Goal: Information Seeking & Learning: Learn about a topic

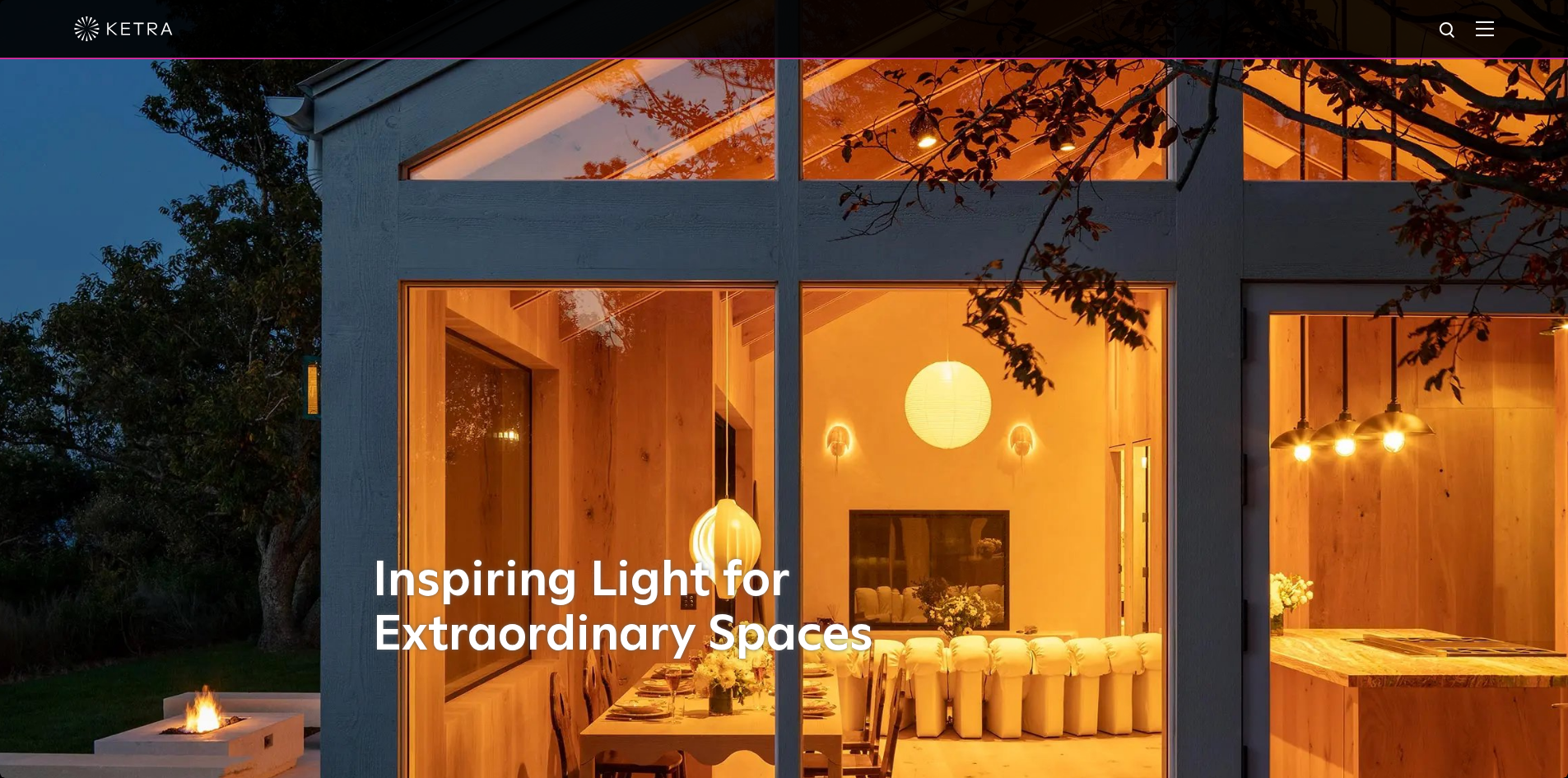
select select "Contractor"
select select "[GEOGRAPHIC_DATA]"
select select "Contractor"
select select "[GEOGRAPHIC_DATA]"
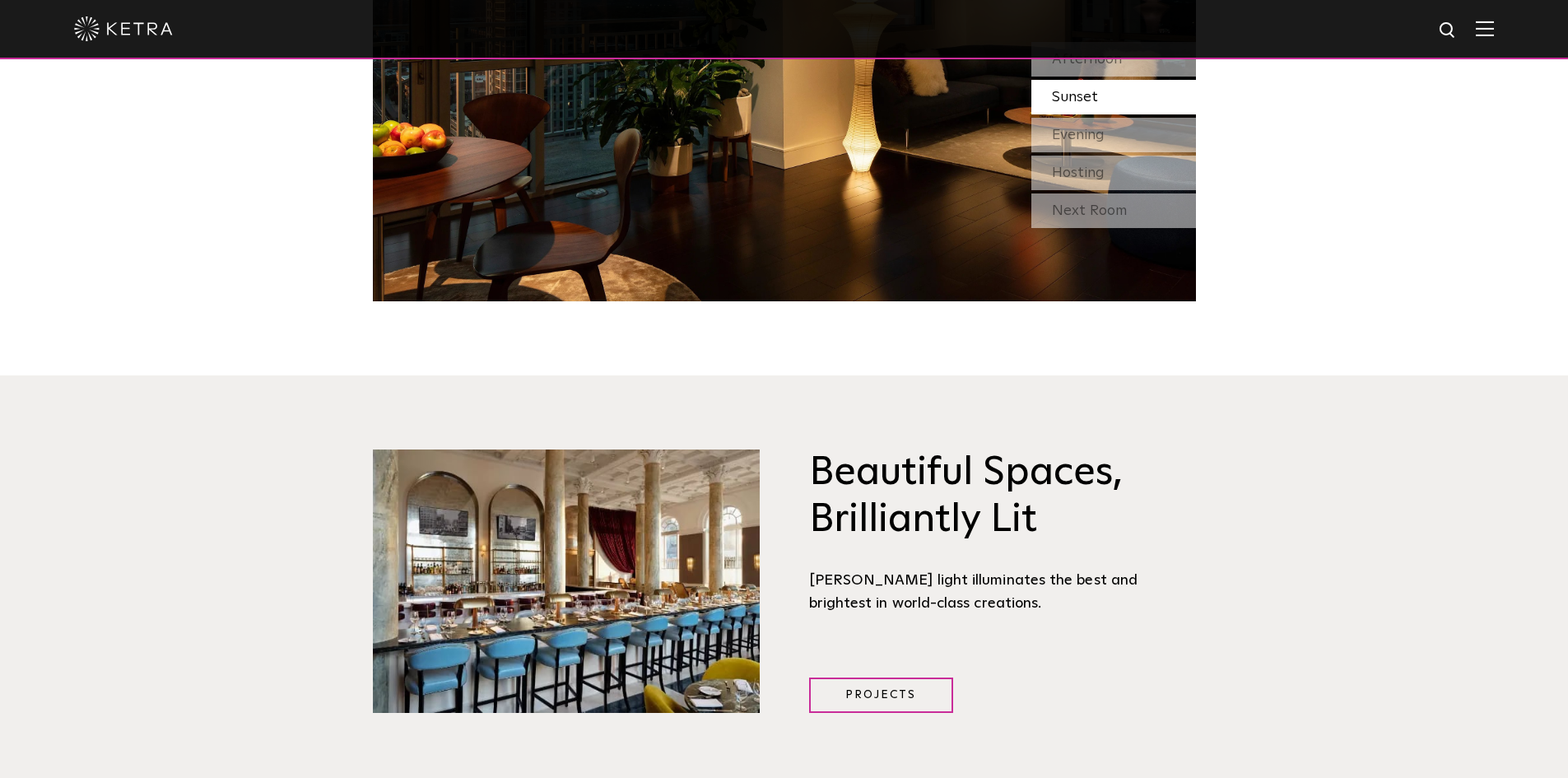
scroll to position [1646, 0]
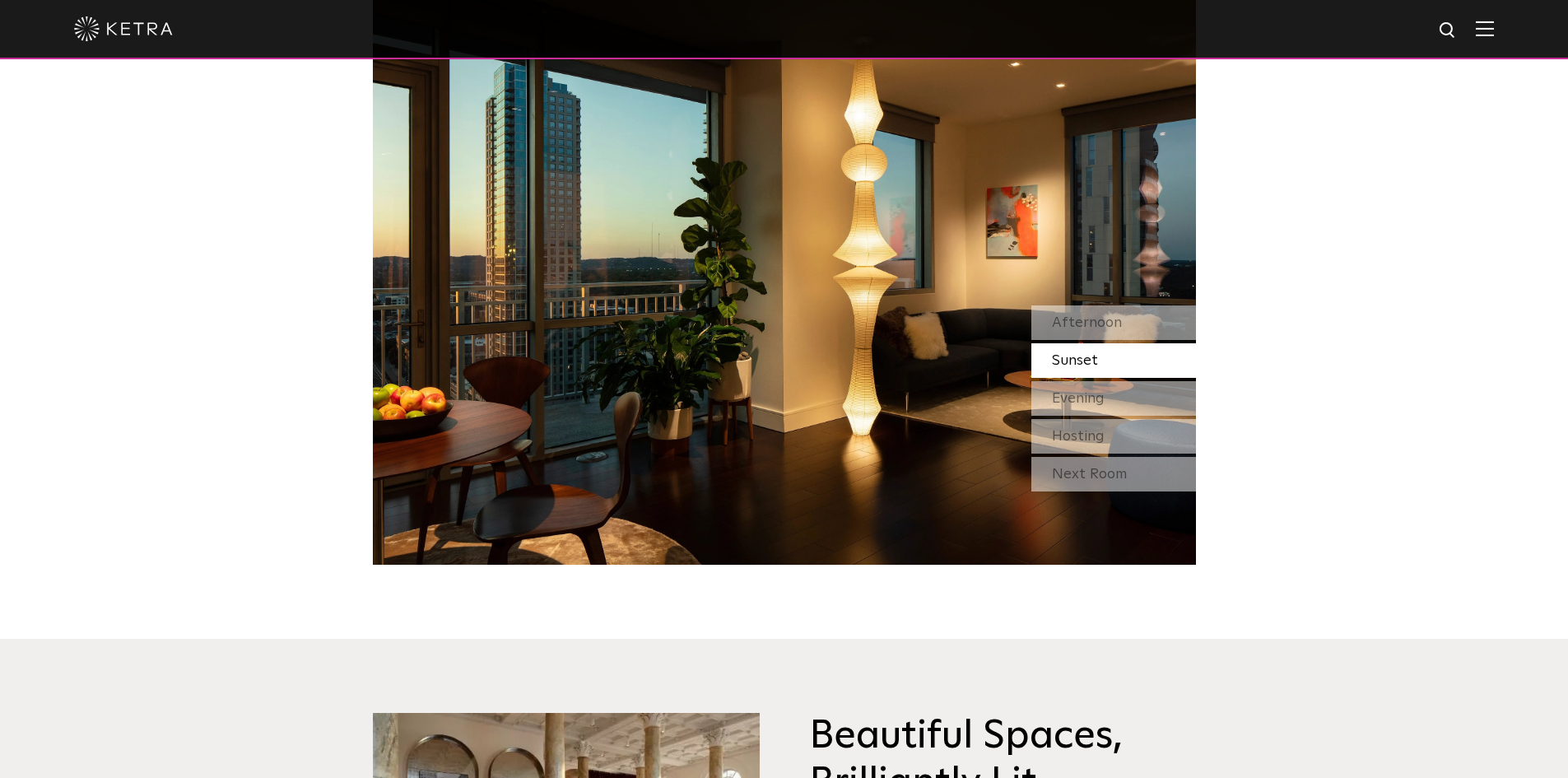
click at [1495, 31] on img at bounding box center [1484, 28] width 18 height 16
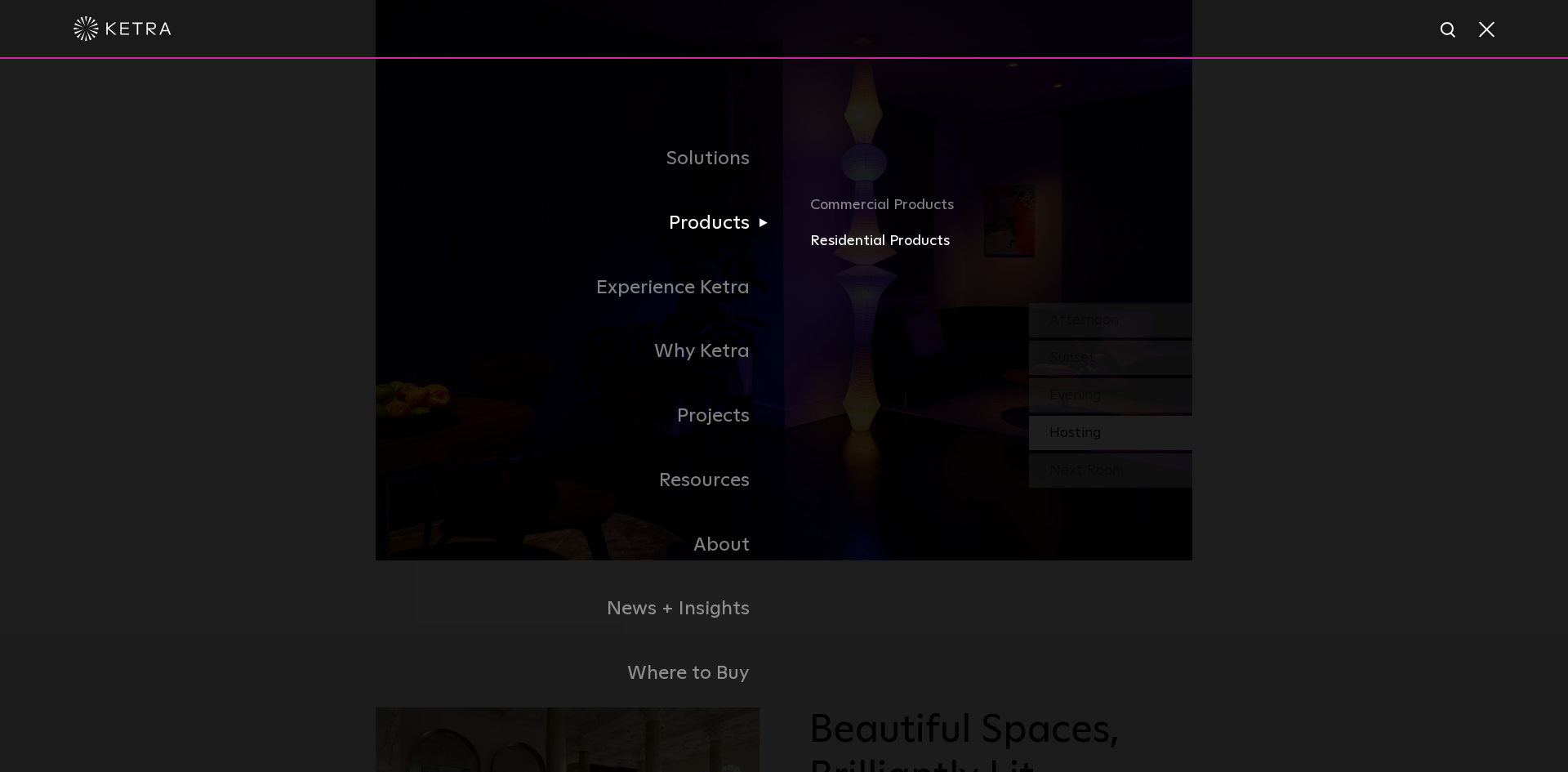
click at [836, 239] on link "Residential Products" at bounding box center [1001, 240] width 382 height 23
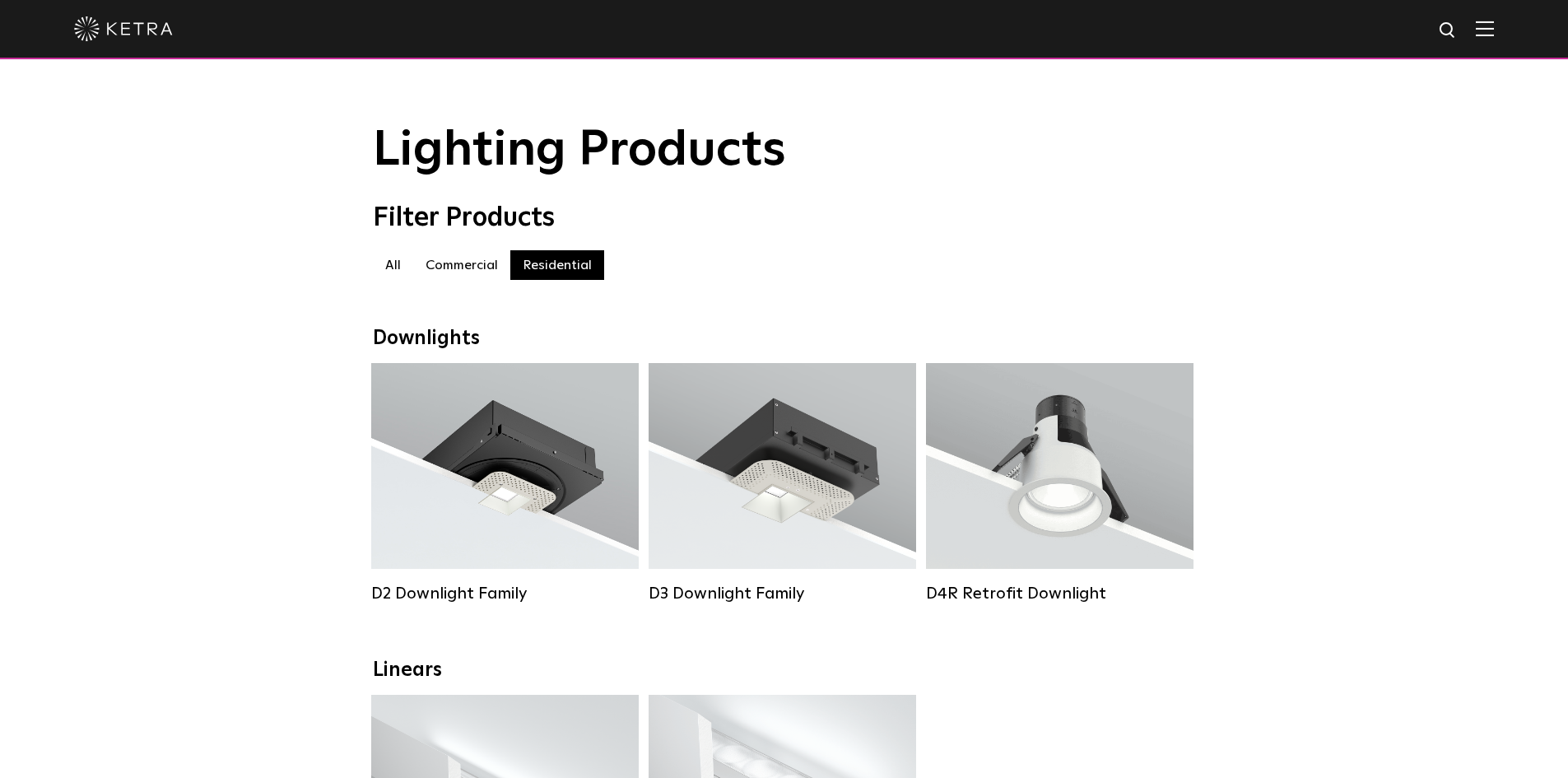
select select "Contractor"
select select "[GEOGRAPHIC_DATA]"
select select "Contractor"
select select "[GEOGRAPHIC_DATA]"
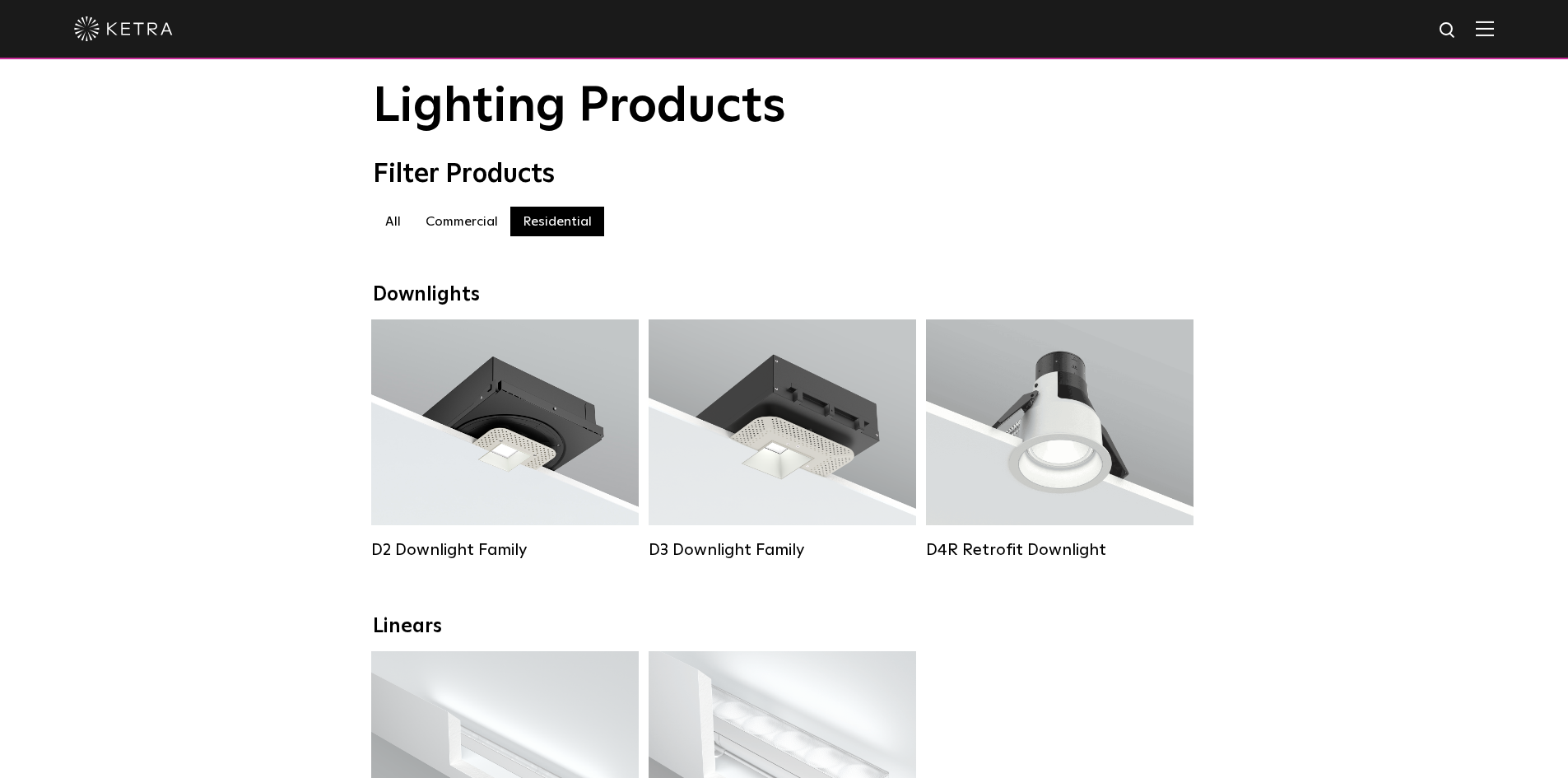
scroll to position [83, 0]
